Goal: Book appointment/travel/reservation

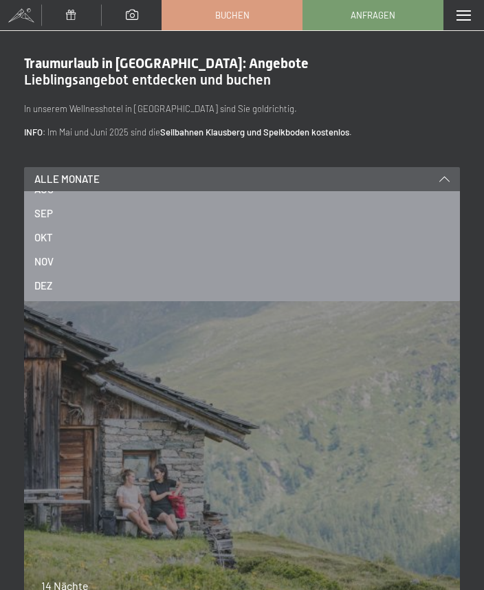
scroll to position [186, 0]
click at [50, 257] on span "NOV" at bounding box center [43, 261] width 19 height 14
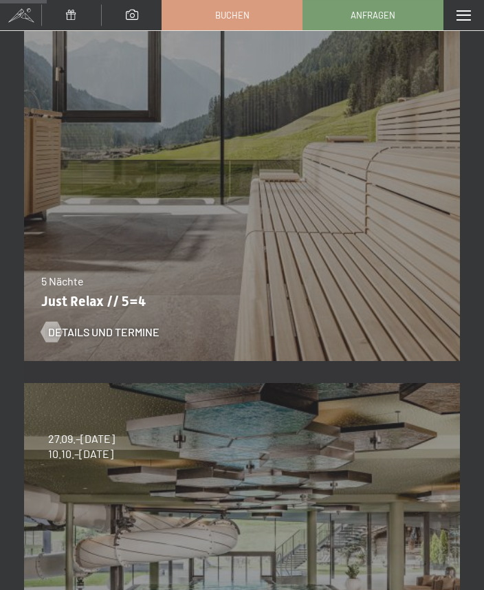
scroll to position [305, 0]
click at [89, 329] on span "Details und Termine" at bounding box center [103, 332] width 111 height 15
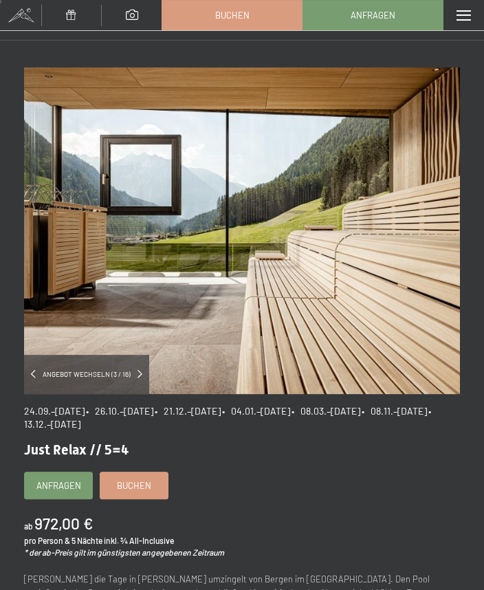
scroll to position [28, 0]
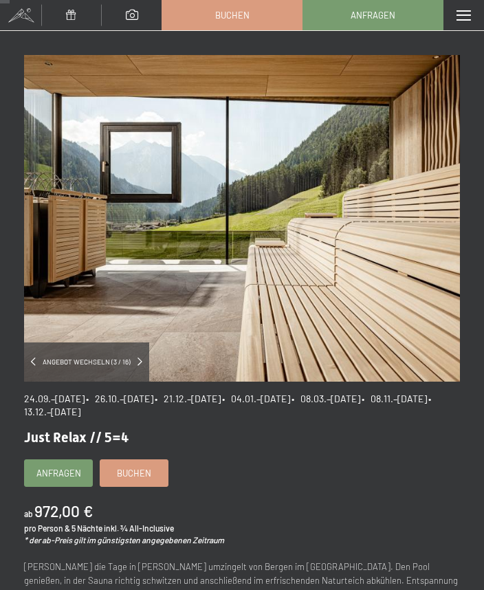
click at [129, 467] on span "Buchen" at bounding box center [134, 473] width 34 height 12
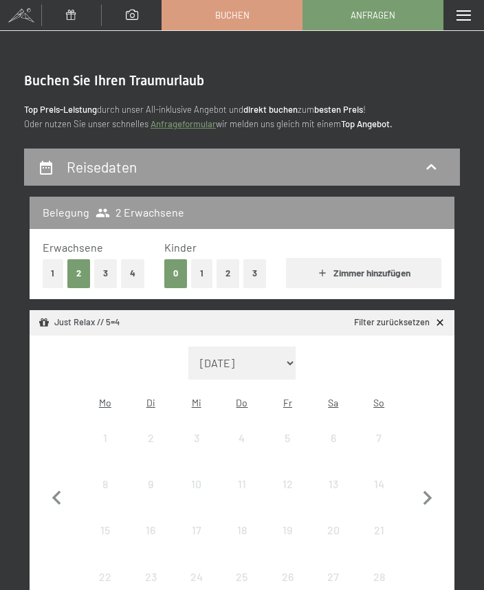
click at [434, 493] on icon "button" at bounding box center [427, 498] width 29 height 29
select select "2025-10-01"
select select "[DATE]"
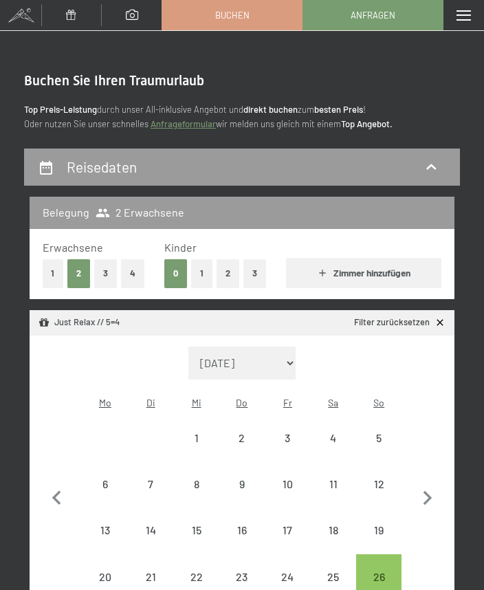
click at [426, 494] on icon "button" at bounding box center [428, 498] width 9 height 14
select select "[DATE]"
click at [333, 479] on div "8" at bounding box center [333, 500] width 43 height 43
select select "[DATE]"
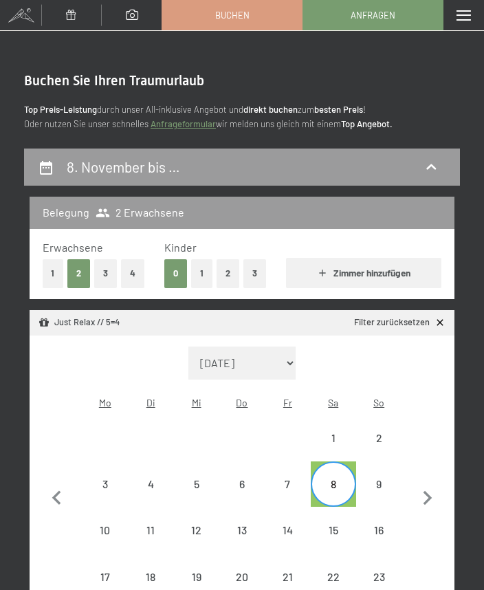
click at [241, 525] on div "13" at bounding box center [242, 546] width 43 height 43
select select "[DATE]"
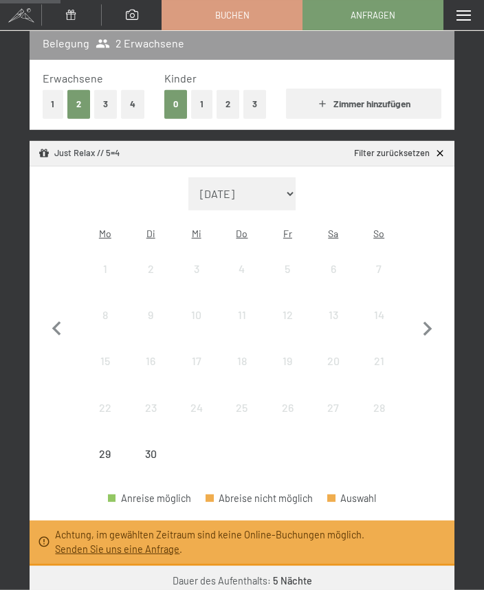
scroll to position [170, 0]
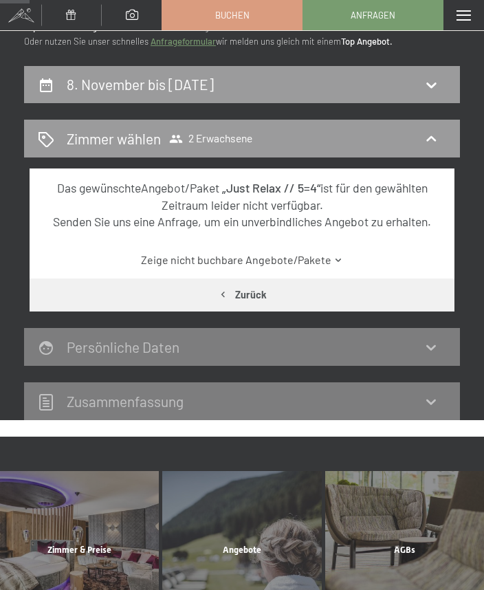
scroll to position [0, 0]
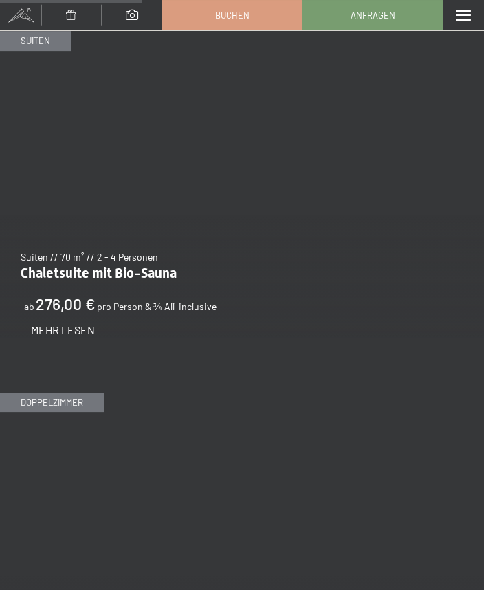
scroll to position [1829, 0]
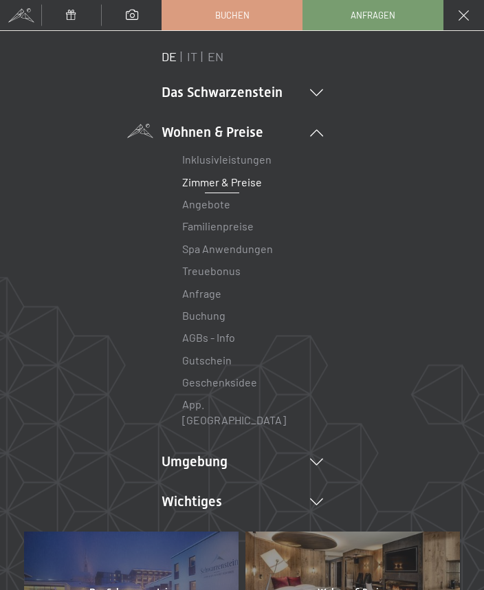
click at [218, 184] on link "Zimmer & Preise" at bounding box center [222, 181] width 80 height 13
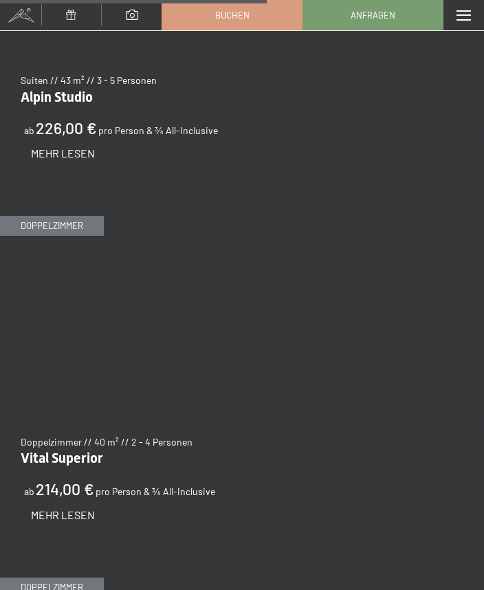
scroll to position [3450, 0]
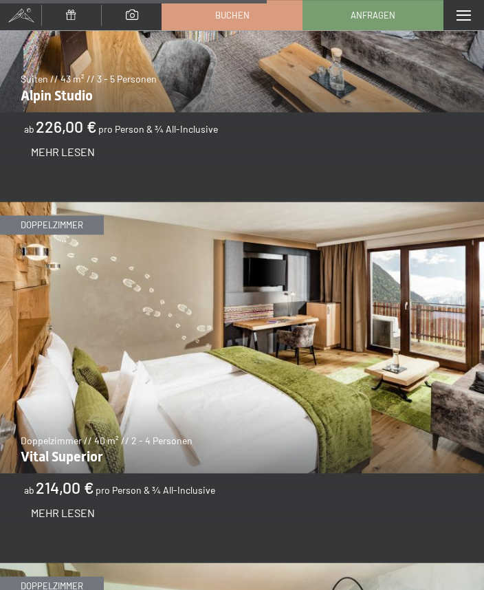
click at [69, 439] on img at bounding box center [242, 338] width 484 height 272
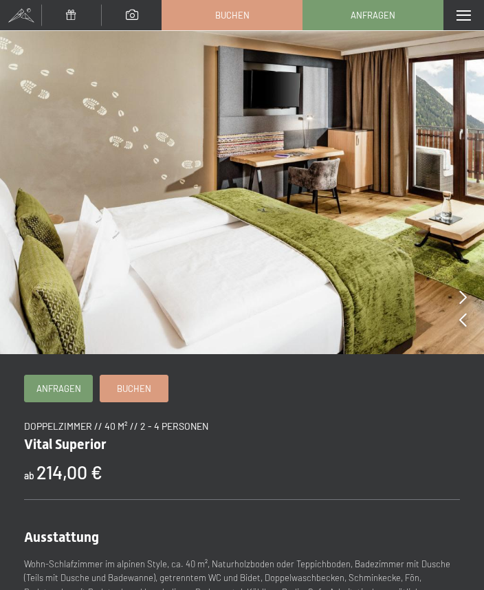
click at [132, 387] on span "Buchen" at bounding box center [134, 388] width 34 height 12
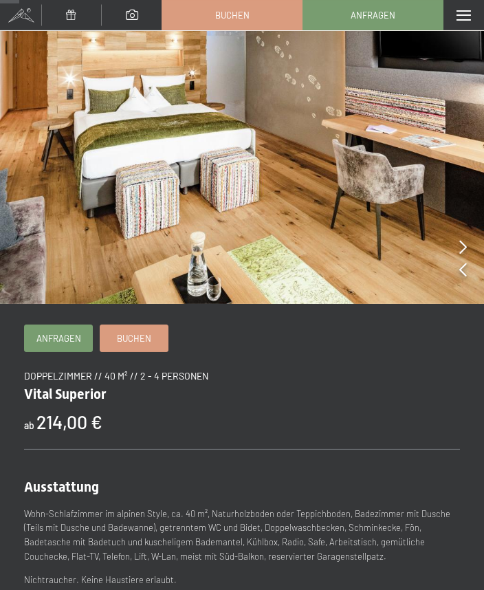
scroll to position [39, 0]
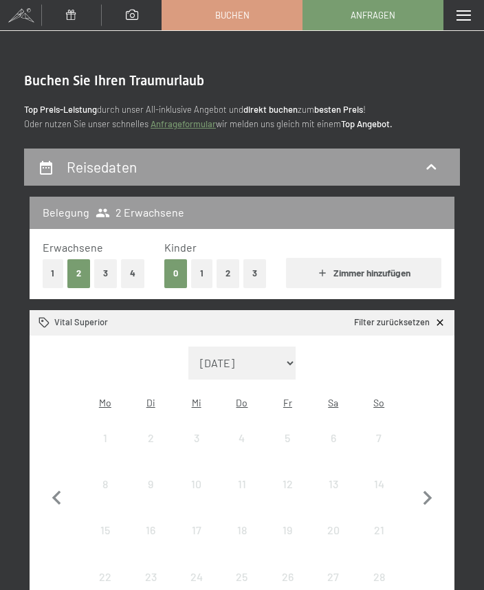
click at [436, 485] on icon "button" at bounding box center [427, 498] width 29 height 29
select select "[DATE]"
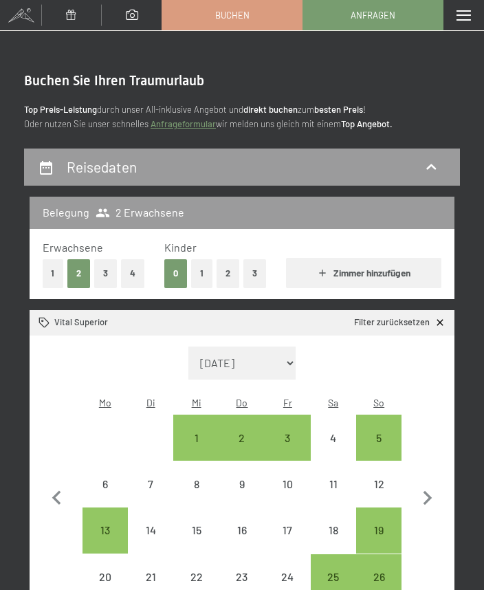
click at [428, 491] on icon "button" at bounding box center [428, 498] width 9 height 14
select select "[DATE]"
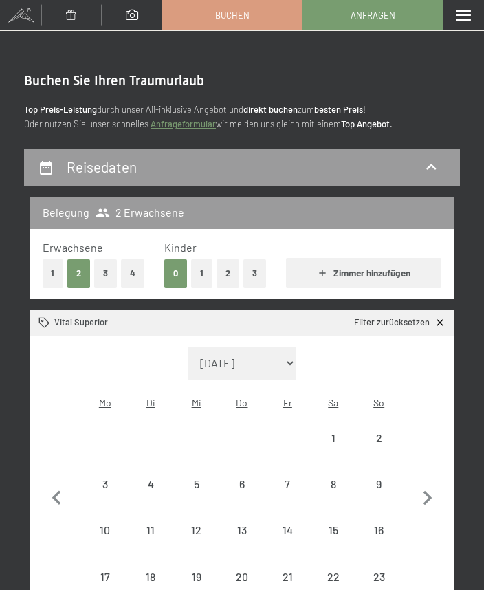
select select "[DATE]"
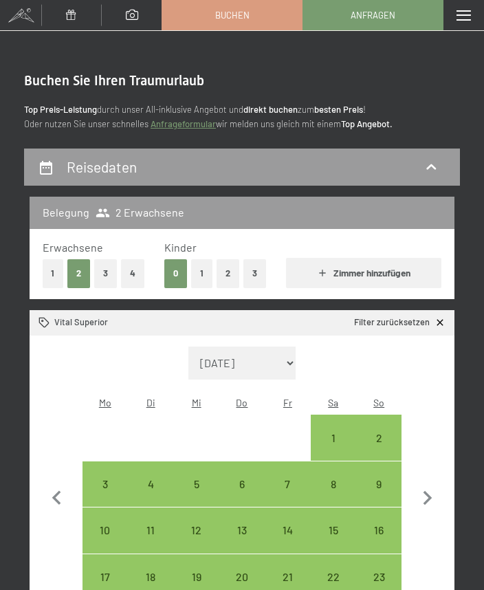
click at [332, 479] on div "8" at bounding box center [333, 500] width 43 height 43
select select "[DATE]"
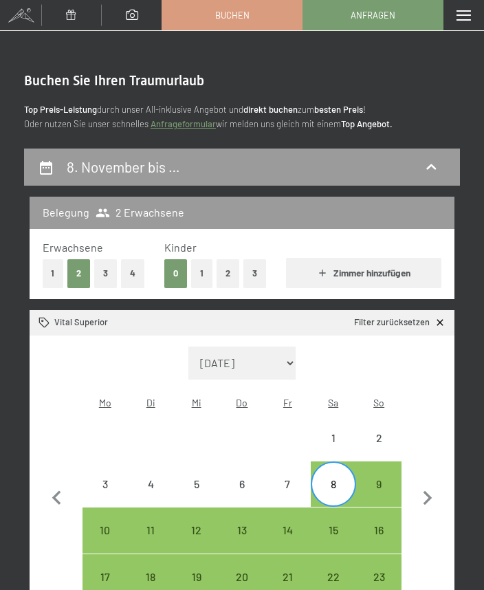
click at [240, 525] on div "13" at bounding box center [242, 546] width 43 height 43
select select "[DATE]"
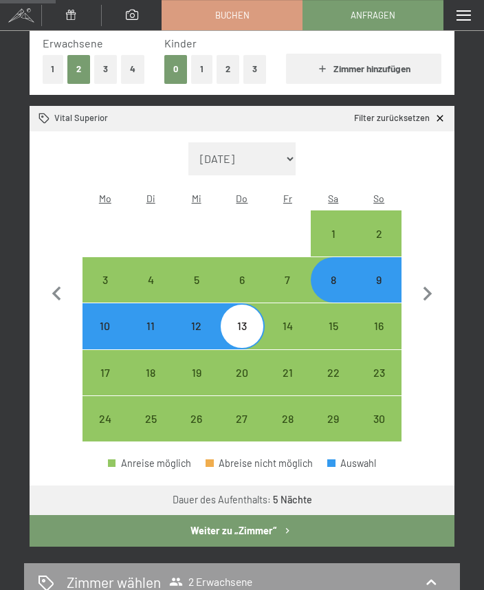
click at [127, 515] on button "Weiter zu „Zimmer“" at bounding box center [242, 531] width 425 height 32
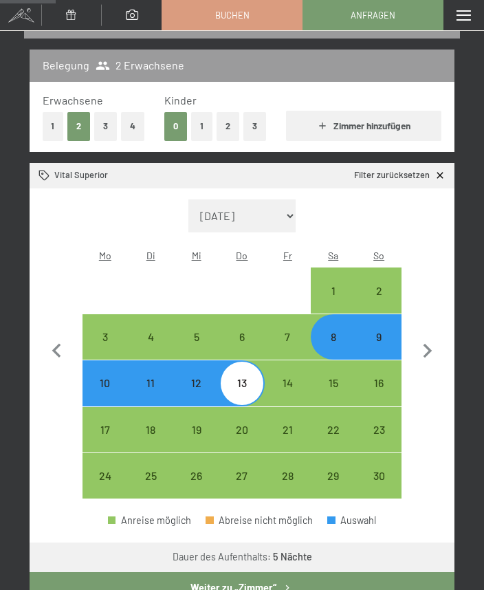
select select "[DATE]"
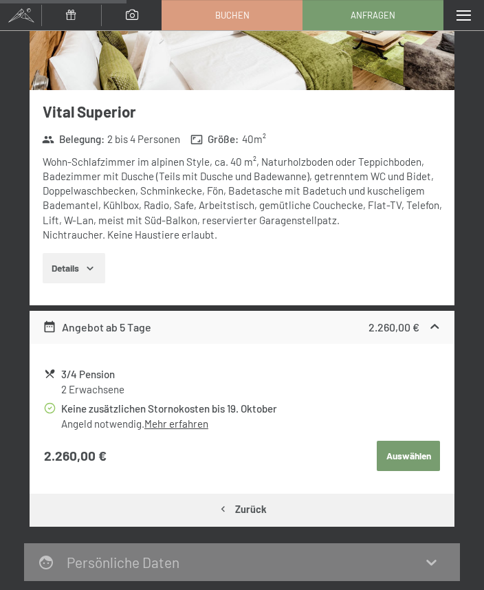
scroll to position [327, 0]
